Goal: Navigation & Orientation: Find specific page/section

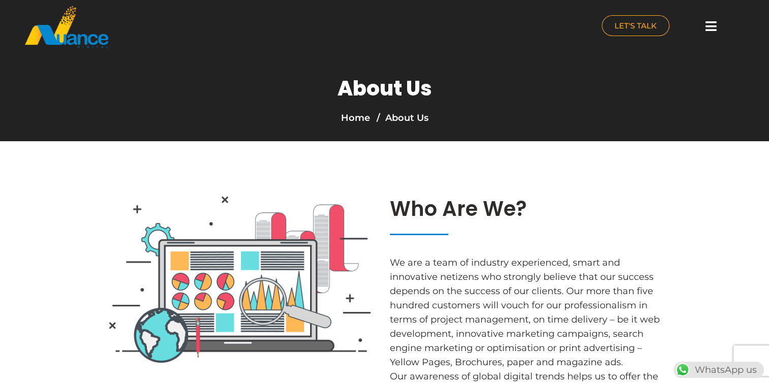
click at [709, 23] on icon at bounding box center [710, 26] width 11 height 13
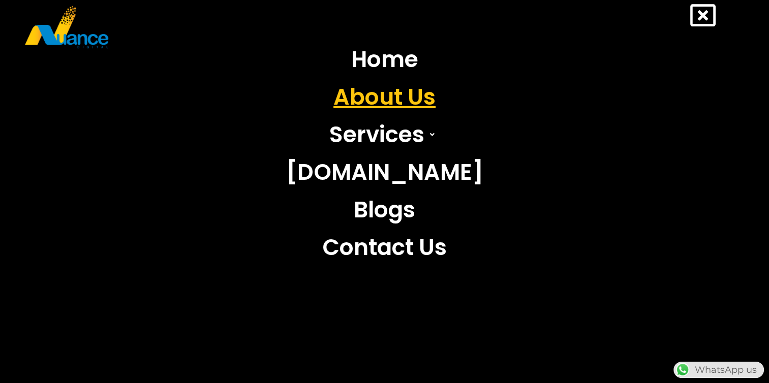
click at [376, 97] on link "About Us" at bounding box center [384, 97] width 212 height 38
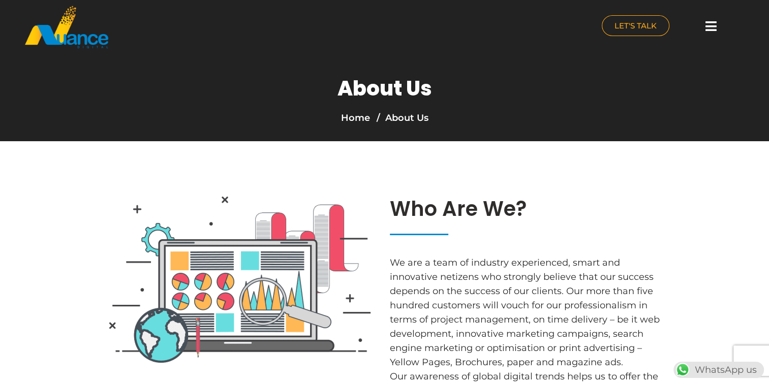
click at [82, 39] on img at bounding box center [66, 27] width 85 height 44
